Goal: Task Accomplishment & Management: Manage account settings

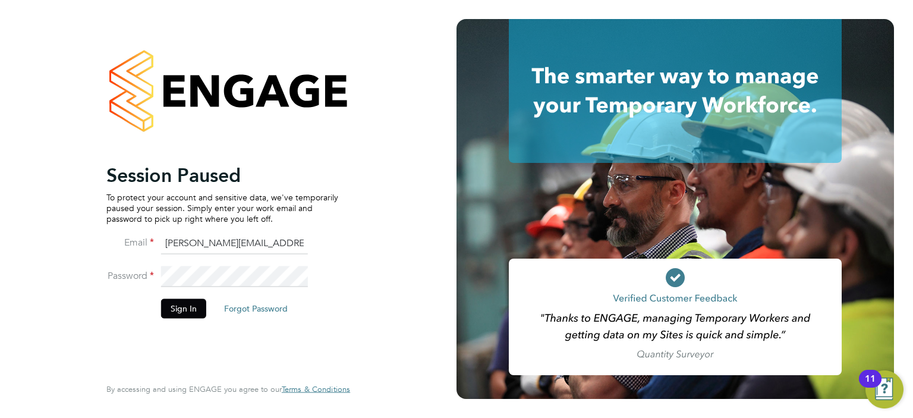
click at [174, 313] on button "Sign In" at bounding box center [183, 308] width 45 height 19
click at [0, 0] on div "Sorry, we are having problems connecting to our services." at bounding box center [0, 0] width 0 height 0
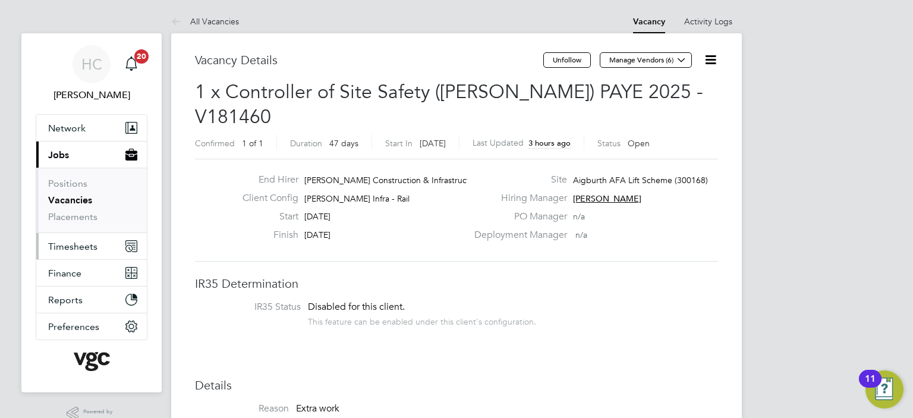
click at [79, 249] on span "Timesheets" at bounding box center [72, 246] width 49 height 11
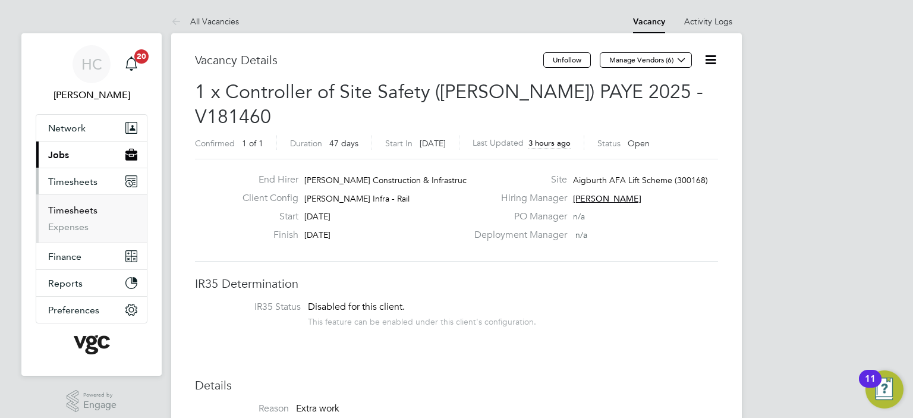
click at [73, 211] on link "Timesheets" at bounding box center [72, 210] width 49 height 11
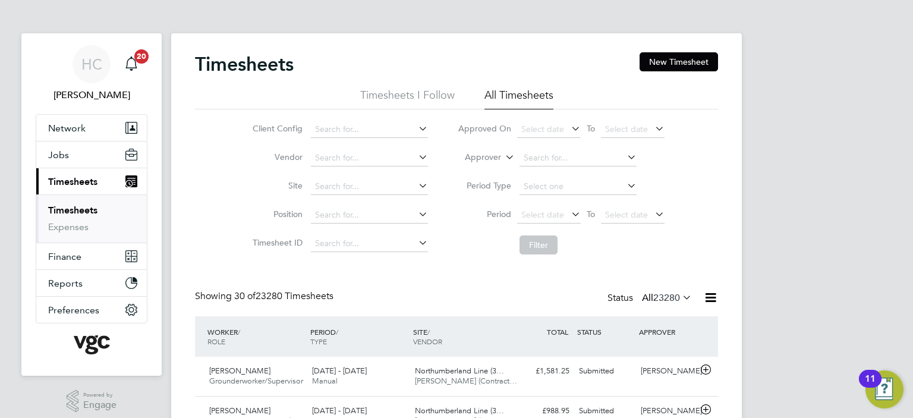
scroll to position [30, 103]
click at [485, 156] on label "Approver" at bounding box center [475, 158] width 54 height 12
click at [488, 173] on li "Worker" at bounding box center [472, 171] width 58 height 15
click at [526, 160] on input at bounding box center [578, 158] width 117 height 17
click at [551, 240] on li "[PERSON_NAME]" at bounding box center [592, 239] width 147 height 16
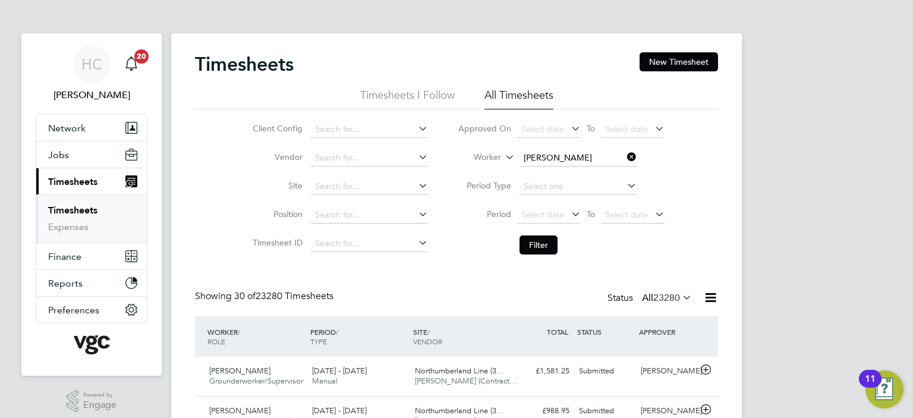
type input "[PERSON_NAME]"
click at [525, 252] on button "Filter" at bounding box center [539, 245] width 38 height 19
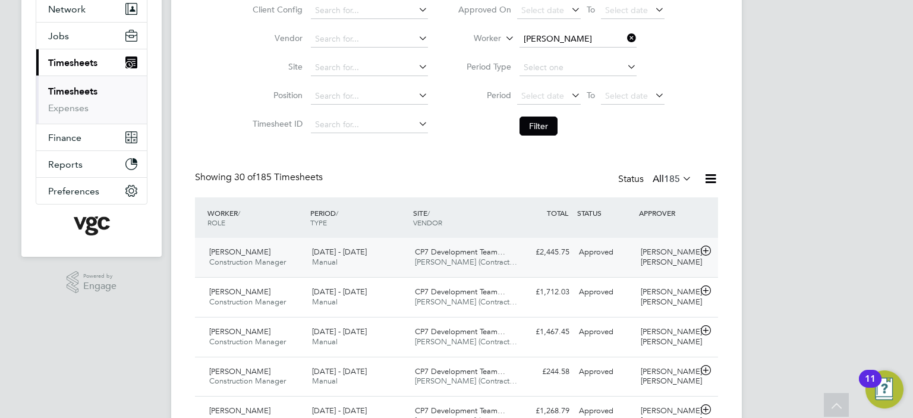
click at [321, 262] on span "Manual" at bounding box center [325, 262] width 26 height 10
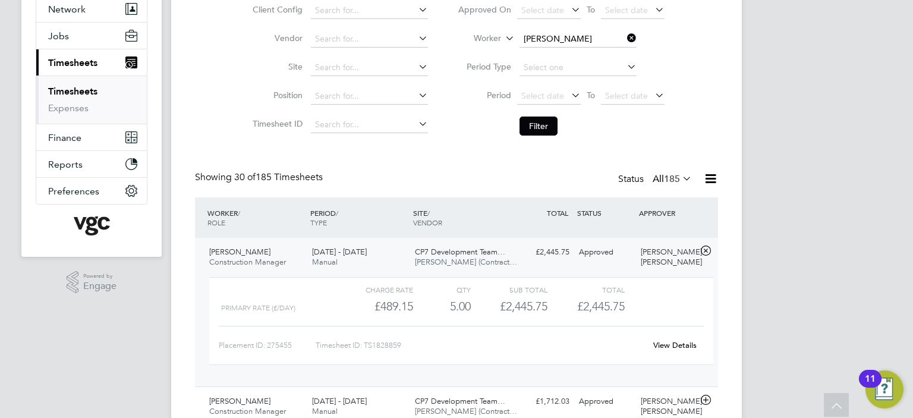
click at [690, 347] on link "View Details" at bounding box center [675, 345] width 43 height 10
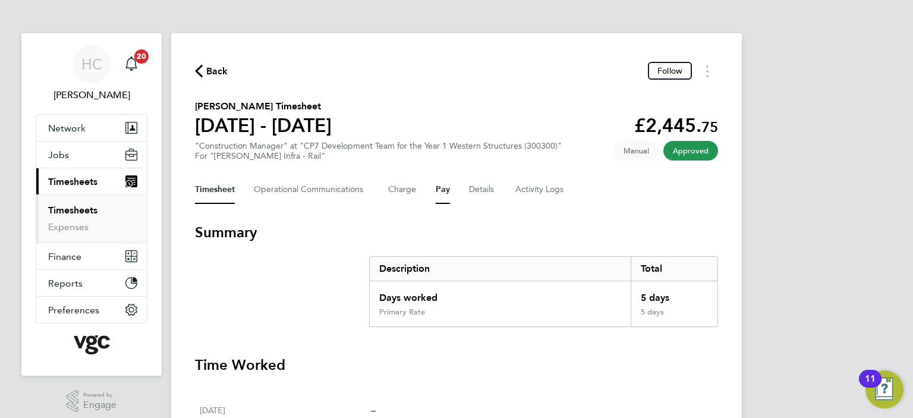
click at [440, 195] on button "Pay" at bounding box center [443, 189] width 14 height 29
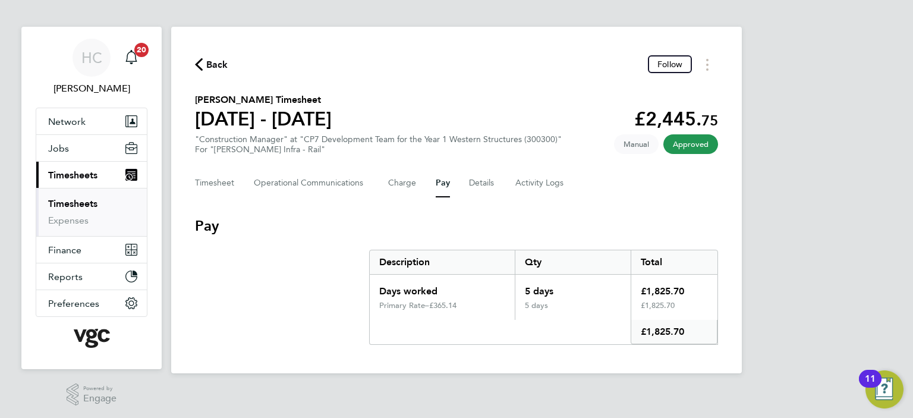
scroll to position [7, 0]
click at [476, 188] on button "Details" at bounding box center [482, 182] width 27 height 29
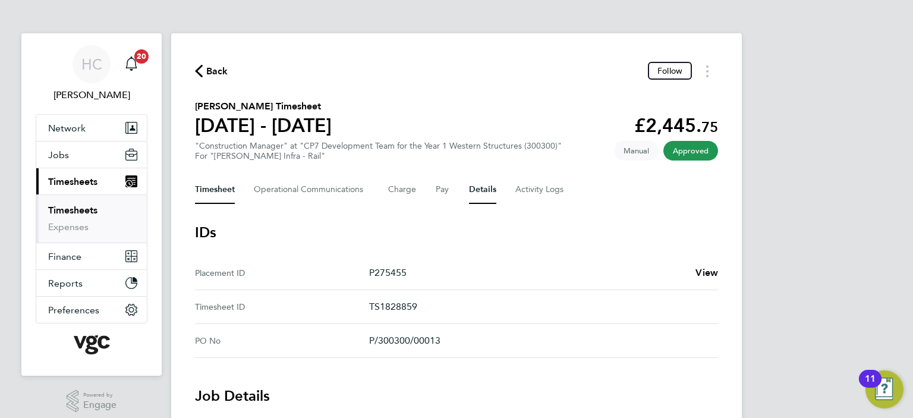
click at [215, 185] on button "Timesheet" at bounding box center [215, 189] width 40 height 29
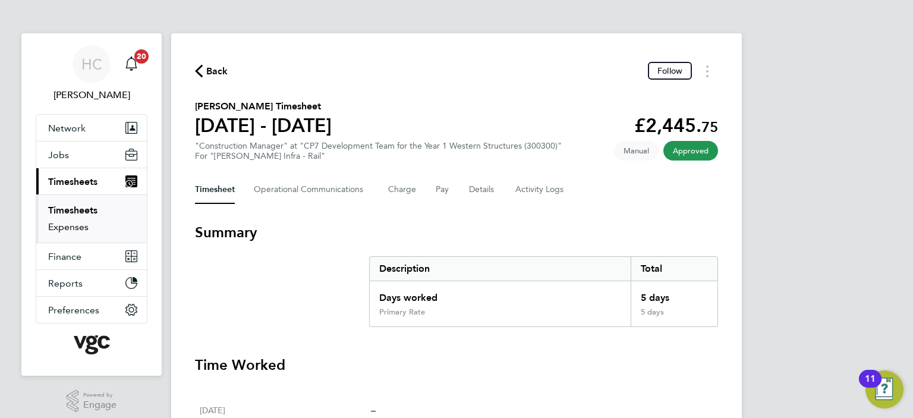
click at [64, 230] on link "Expenses" at bounding box center [68, 226] width 40 height 11
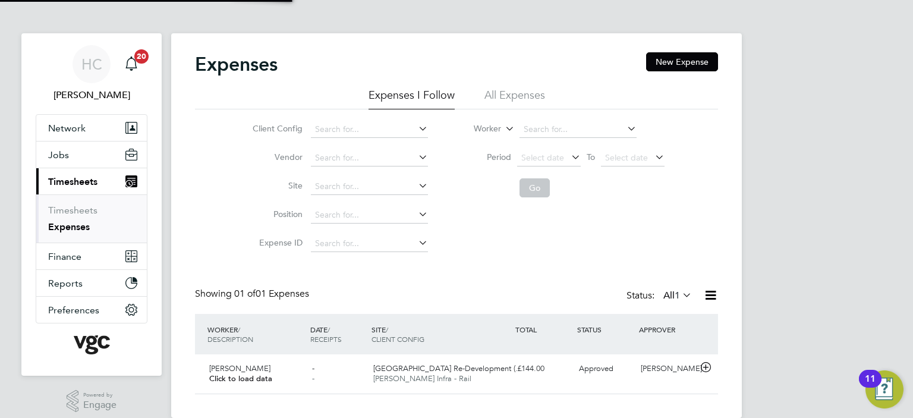
scroll to position [30, 144]
click at [545, 127] on input at bounding box center [578, 129] width 117 height 17
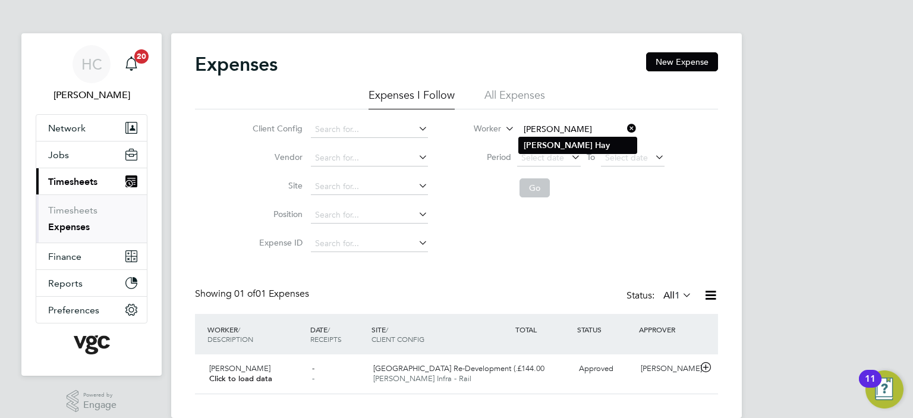
click at [595, 145] on b "Hay" at bounding box center [602, 145] width 15 height 10
type input "[PERSON_NAME]"
click at [535, 185] on button "Go" at bounding box center [535, 187] width 30 height 19
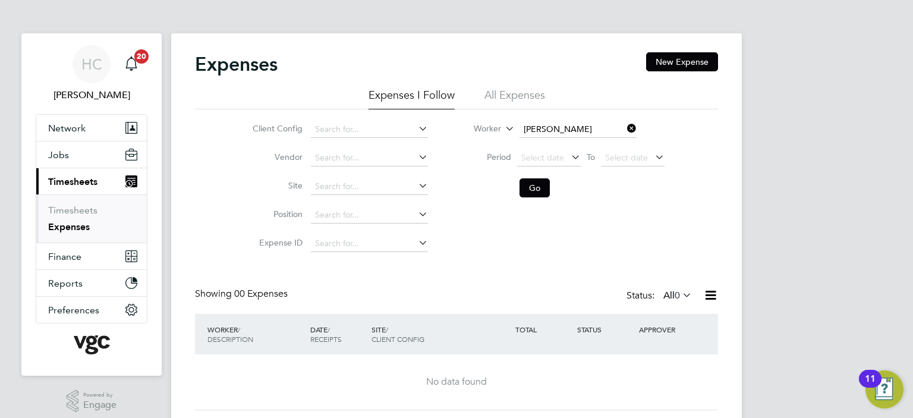
click at [533, 88] on li "All Expenses" at bounding box center [515, 98] width 61 height 21
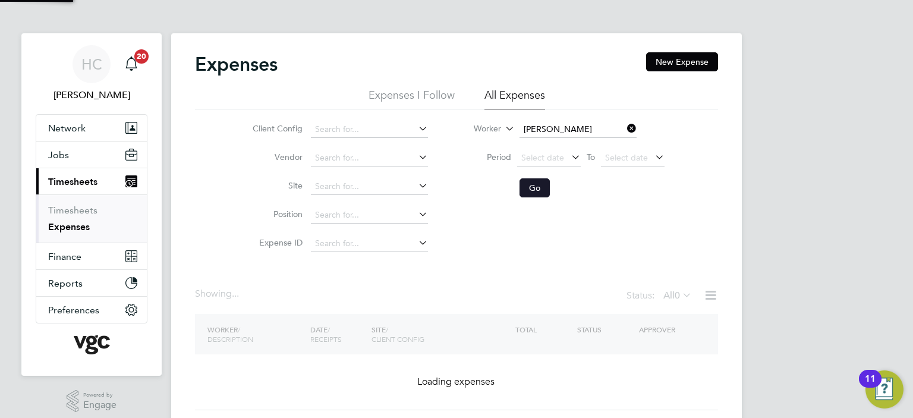
click at [533, 191] on button "Go" at bounding box center [535, 187] width 30 height 19
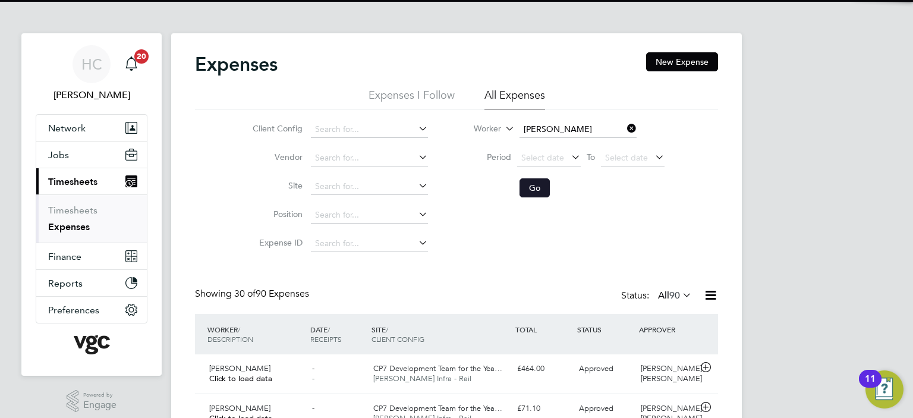
scroll to position [0, 0]
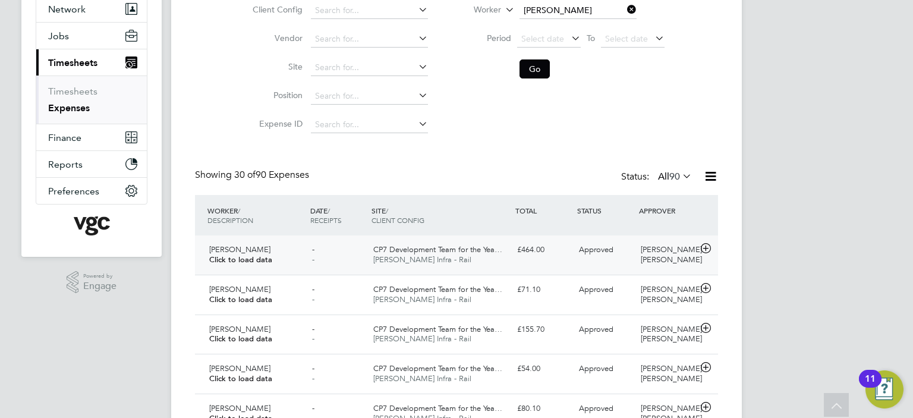
click at [488, 253] on span "CP7 Development Team for the Yea…" at bounding box center [437, 249] width 129 height 10
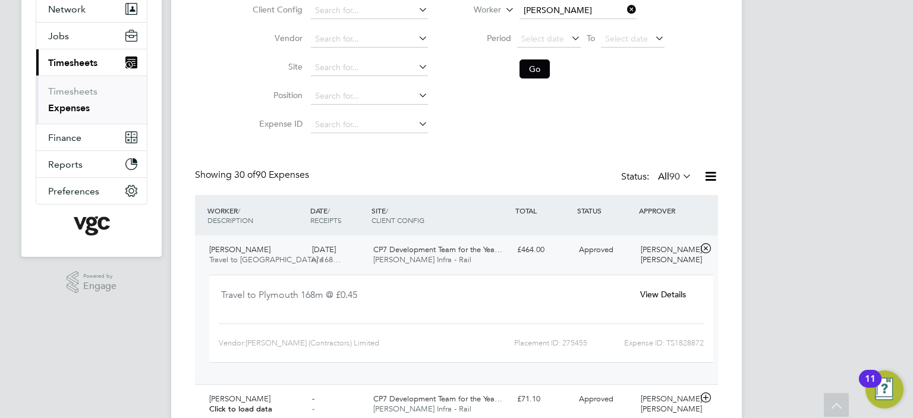
click at [647, 293] on span "View Details" at bounding box center [664, 294] width 46 height 11
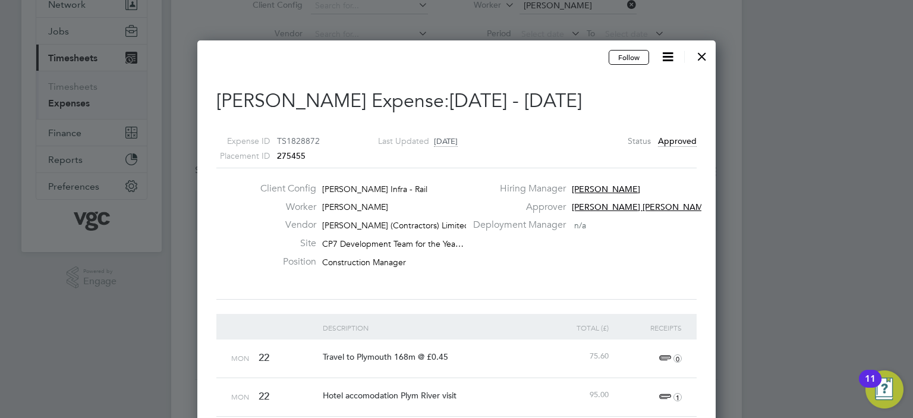
scroll to position [59, 0]
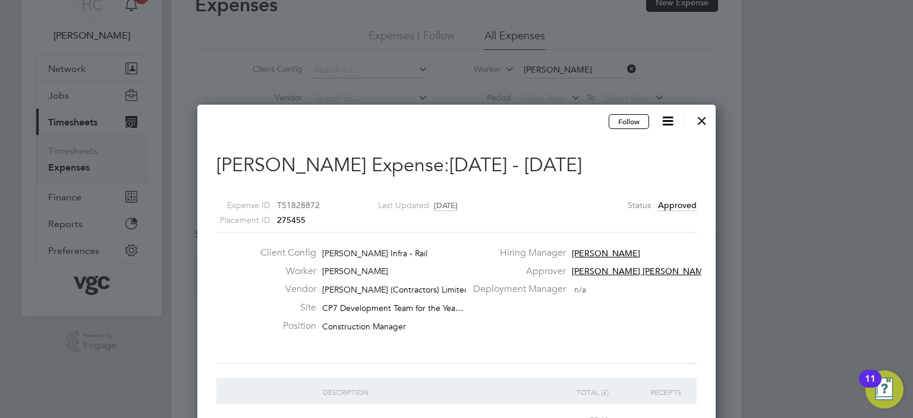
click at [705, 118] on div at bounding box center [702, 117] width 21 height 21
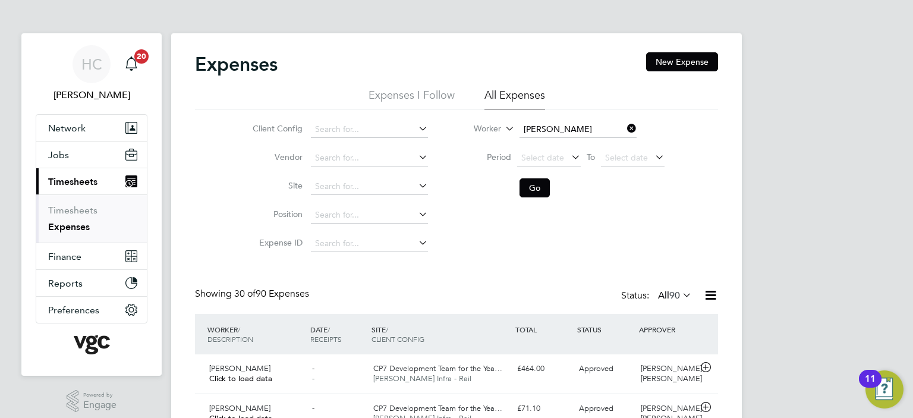
scroll to position [5, 6]
